Goal: Navigation & Orientation: Find specific page/section

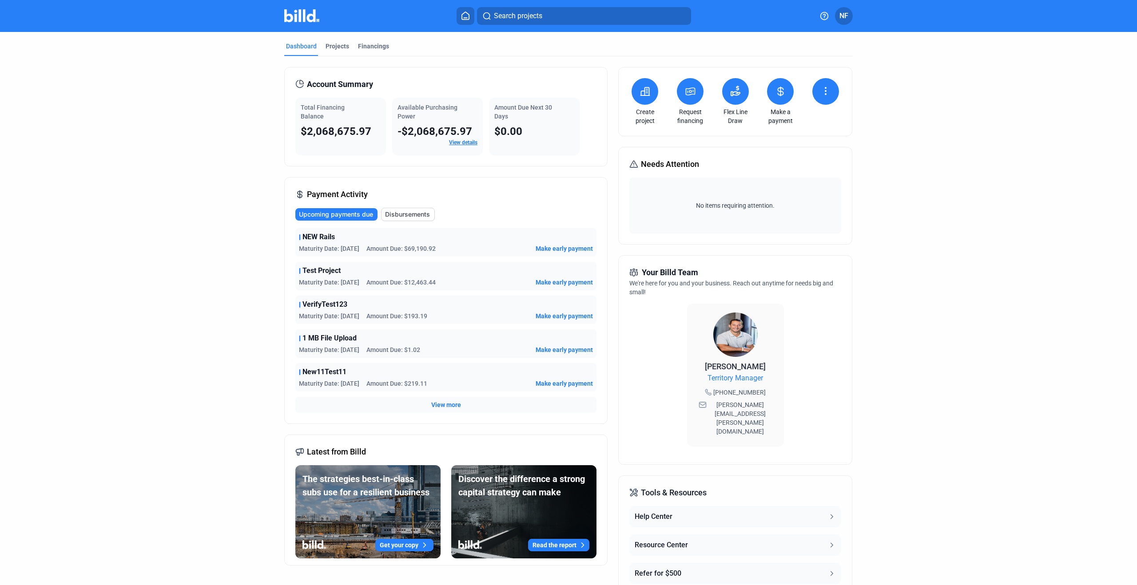
click at [289, 15] on img at bounding box center [301, 15] width 35 height 13
click at [256, 14] on div "Search projects NF" at bounding box center [568, 16] width 721 height 18
click at [338, 48] on div "Projects" at bounding box center [338, 46] width 24 height 9
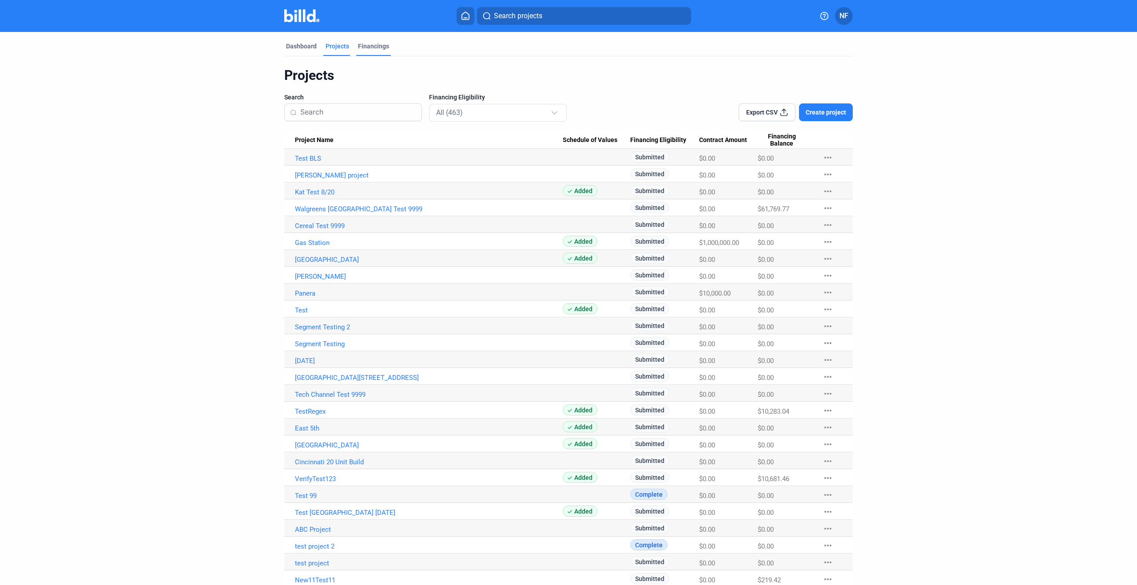
click at [363, 46] on div "Financings" at bounding box center [373, 46] width 31 height 9
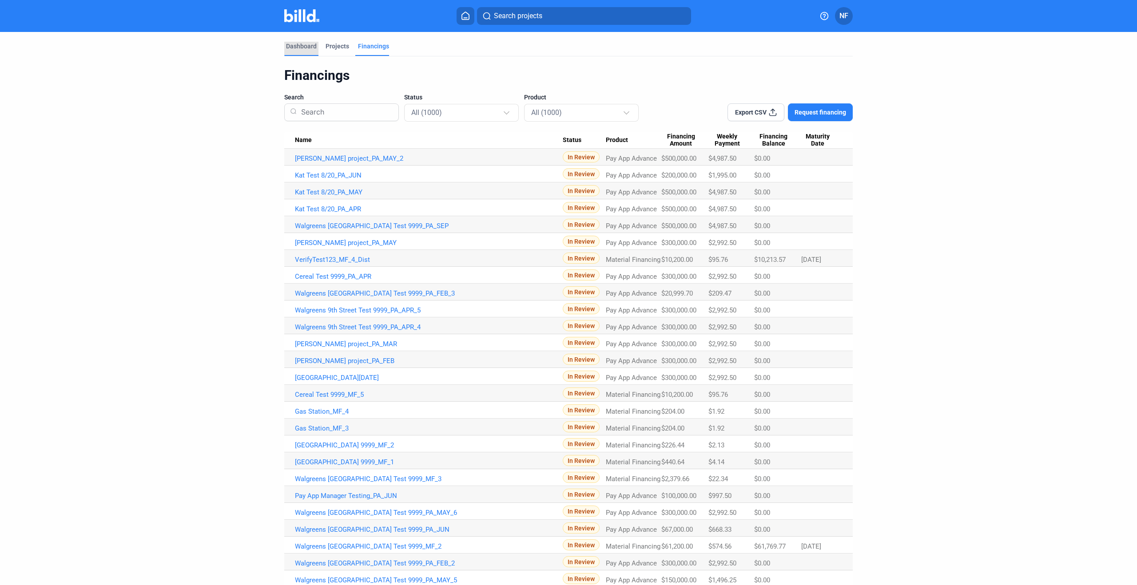
click at [308, 43] on div "Dashboard" at bounding box center [301, 46] width 31 height 9
